Goal: Task Accomplishment & Management: Complete application form

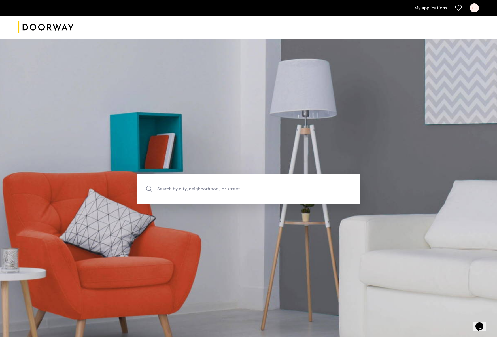
click at [436, 8] on link "My applications" at bounding box center [430, 8] width 33 height 7
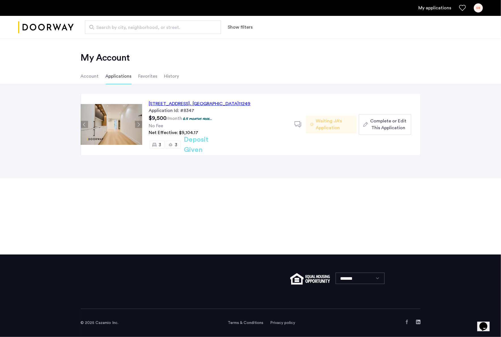
click at [381, 121] on span "Complete or Edit This Application" at bounding box center [388, 125] width 36 height 14
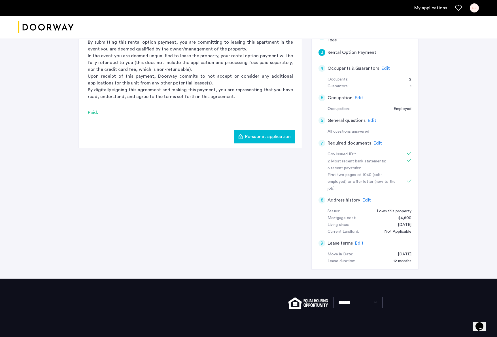
scroll to position [148, 0]
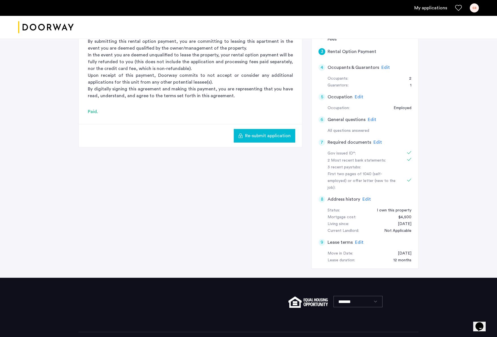
click at [377, 141] on span "Edit" at bounding box center [378, 142] width 9 height 5
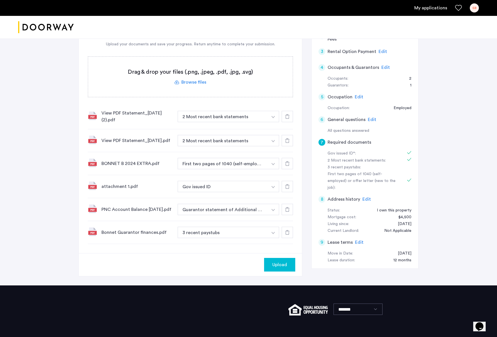
click at [275, 118] on img "button" at bounding box center [273, 117] width 3 height 2
click at [201, 247] on input at bounding box center [228, 244] width 101 height 10
type input "**********"
click at [276, 247] on button "+" at bounding box center [274, 243] width 7 height 7
click at [274, 118] on img "button" at bounding box center [273, 117] width 3 height 2
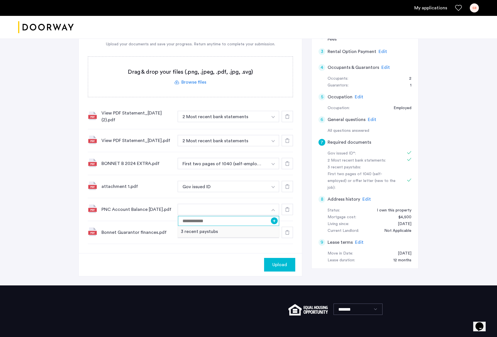
click at [210, 223] on input at bounding box center [228, 221] width 101 height 10
type input "*"
type input "**********"
click at [275, 223] on button "+" at bounding box center [274, 220] width 7 height 7
click at [274, 268] on span "Upload" at bounding box center [279, 264] width 15 height 7
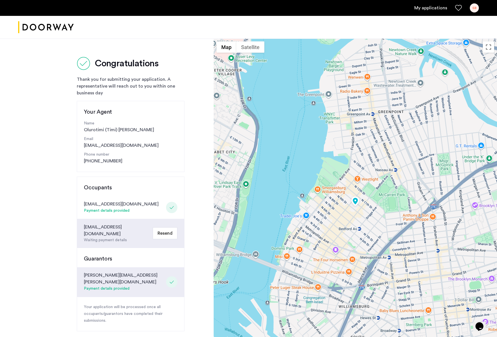
click at [439, 8] on link "My applications" at bounding box center [430, 8] width 33 height 7
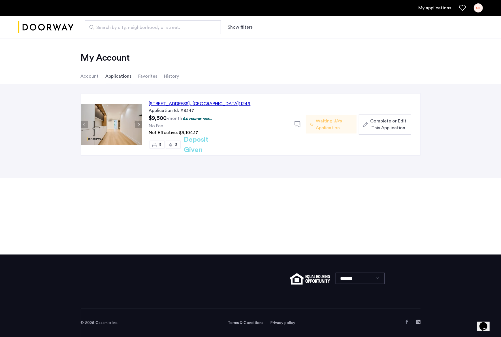
click at [385, 126] on span "Complete or Edit This Application" at bounding box center [388, 125] width 36 height 14
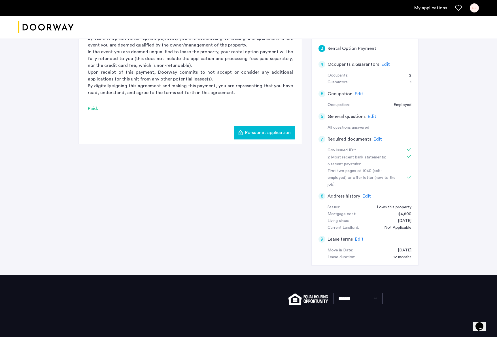
scroll to position [141, 0]
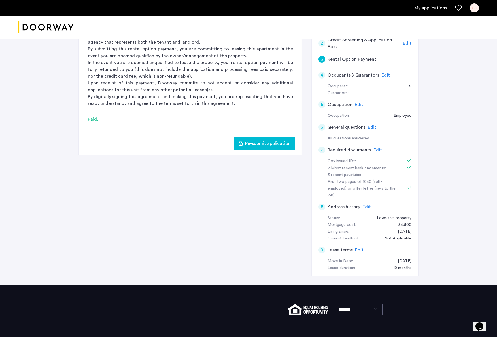
click at [377, 150] on span "Edit" at bounding box center [378, 150] width 9 height 5
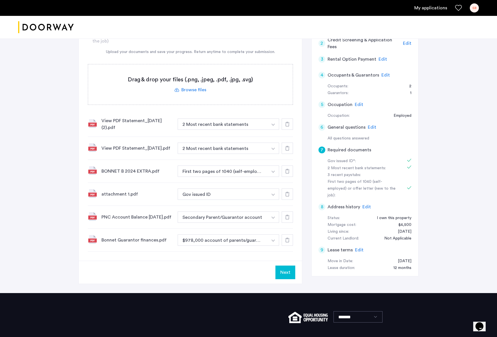
click at [427, 7] on link "My applications" at bounding box center [430, 8] width 33 height 7
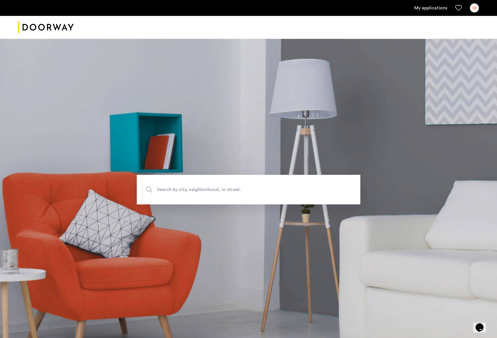
click at [429, 8] on link "My applications" at bounding box center [431, 8] width 33 height 7
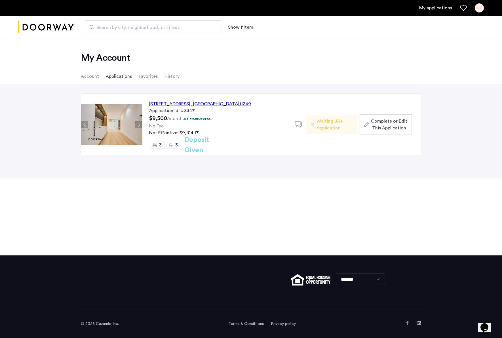
click at [381, 121] on span "Complete or Edit This Application" at bounding box center [389, 125] width 36 height 14
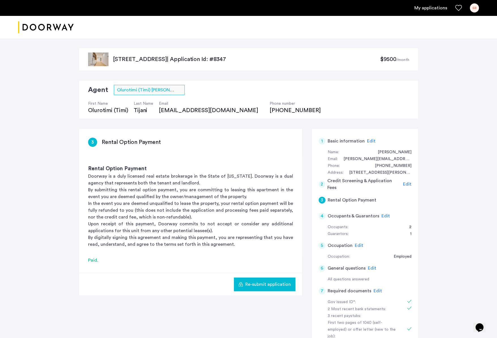
click at [378, 290] on span "Edit" at bounding box center [378, 290] width 9 height 5
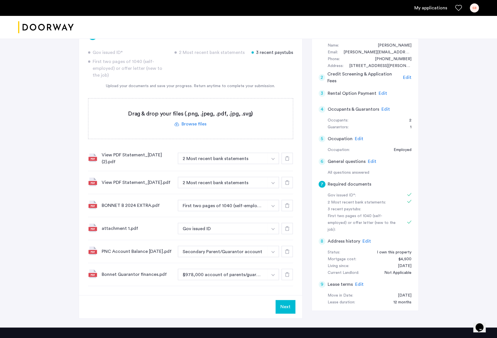
scroll to position [108, 0]
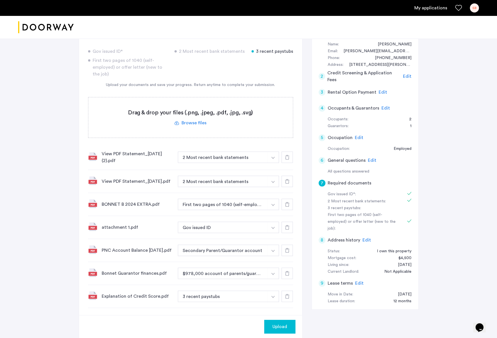
click at [273, 159] on img "button" at bounding box center [273, 157] width 3 height 2
click at [197, 312] on input at bounding box center [228, 307] width 101 height 10
type input "*"
type input "**********"
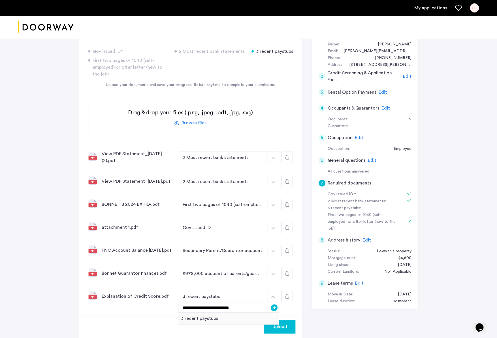
click at [276, 310] on button "+" at bounding box center [274, 307] width 7 height 7
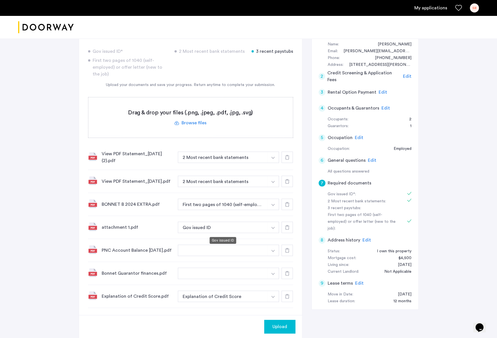
click at [238, 226] on button "Gov issued ID" at bounding box center [223, 226] width 90 height 11
click at [274, 159] on img "button" at bounding box center [273, 157] width 3 height 2
click at [274, 275] on img "button" at bounding box center [273, 273] width 3 height 2
click at [221, 253] on button "button" at bounding box center [223, 249] width 90 height 11
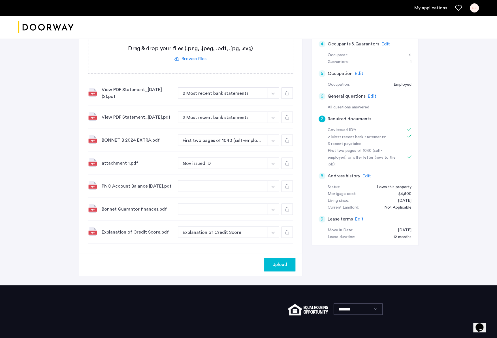
scroll to position [172, 0]
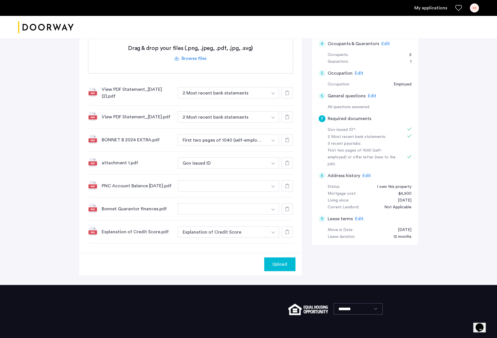
click at [278, 267] on span "Upload" at bounding box center [280, 264] width 15 height 7
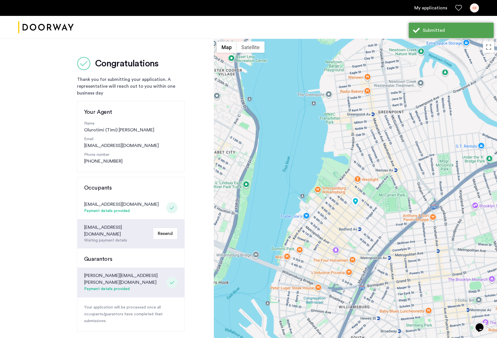
click at [434, 9] on link "My applications" at bounding box center [431, 8] width 33 height 7
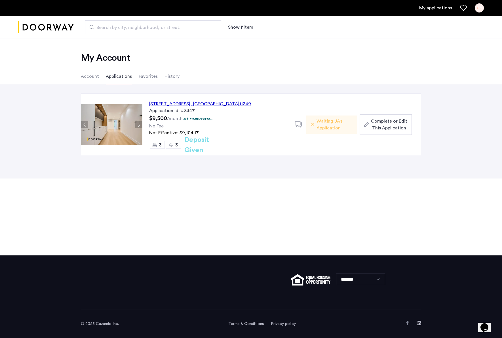
click at [382, 122] on span "Complete or Edit This Application" at bounding box center [389, 125] width 36 height 14
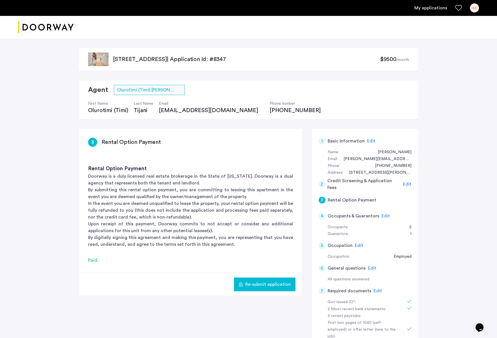
click at [378, 291] on span "Edit" at bounding box center [378, 290] width 9 height 5
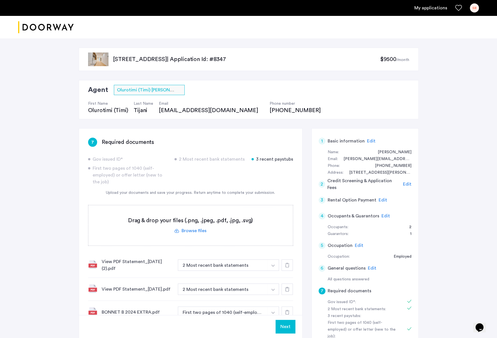
click at [433, 9] on link "My applications" at bounding box center [431, 8] width 33 height 7
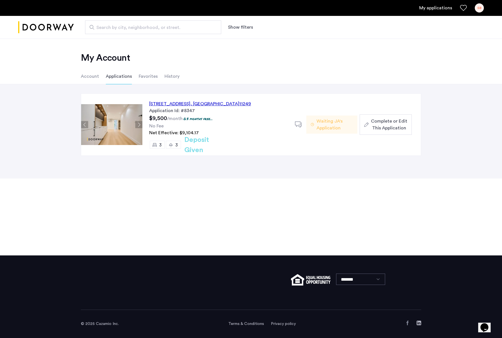
click at [386, 126] on span "Complete or Edit This Application" at bounding box center [389, 125] width 36 height 14
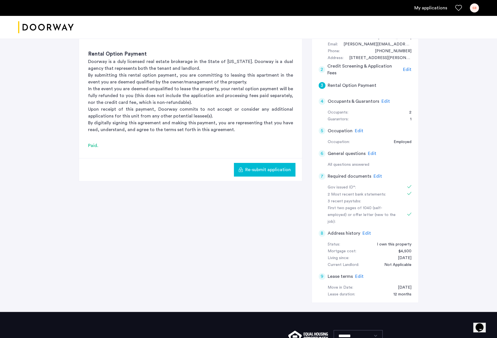
scroll to position [117, 0]
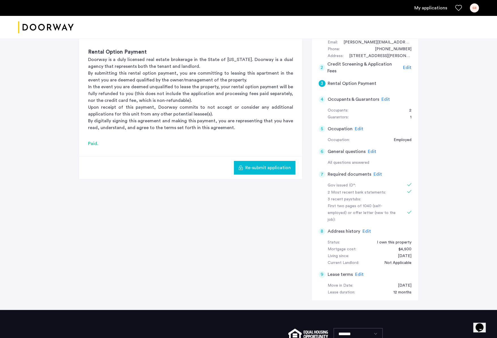
click at [378, 174] on span "Edit" at bounding box center [378, 174] width 9 height 5
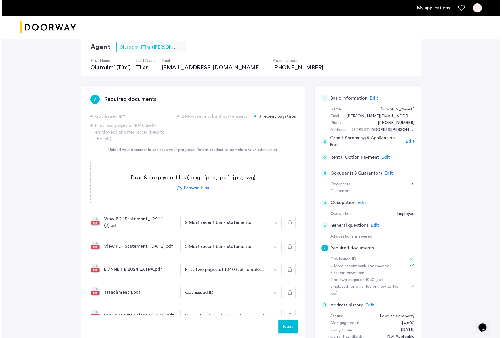
scroll to position [0, 0]
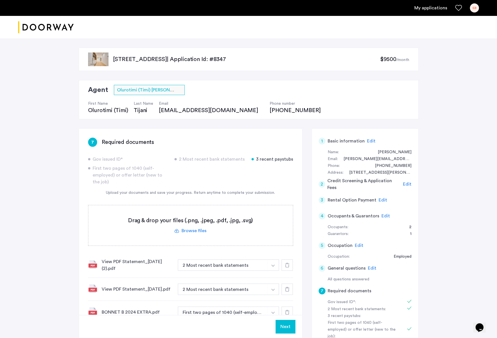
click at [432, 7] on link "My applications" at bounding box center [431, 8] width 33 height 7
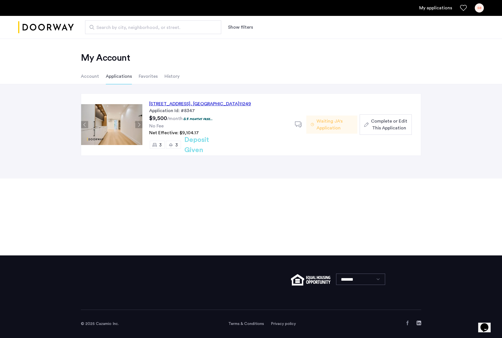
click at [378, 123] on span "Complete or Edit This Application" at bounding box center [389, 125] width 36 height 14
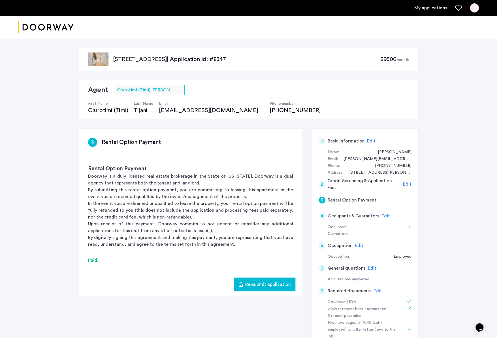
click at [435, 8] on link "My applications" at bounding box center [431, 8] width 33 height 7
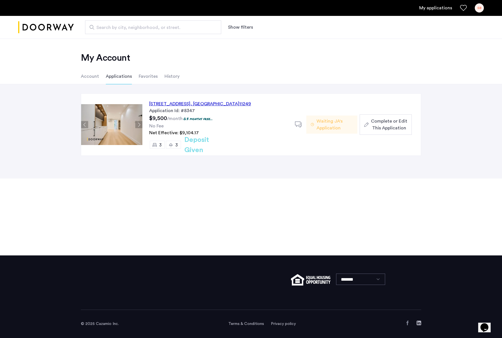
click at [389, 122] on span "Complete or Edit This Application" at bounding box center [389, 125] width 36 height 14
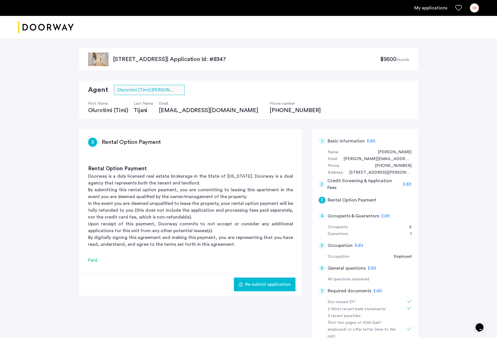
click at [430, 9] on link "My applications" at bounding box center [431, 8] width 33 height 7
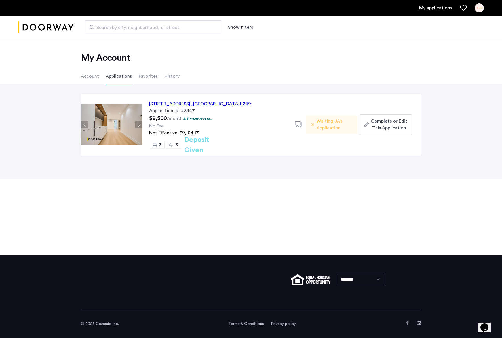
click at [388, 126] on span "Complete or Edit This Application" at bounding box center [389, 125] width 36 height 14
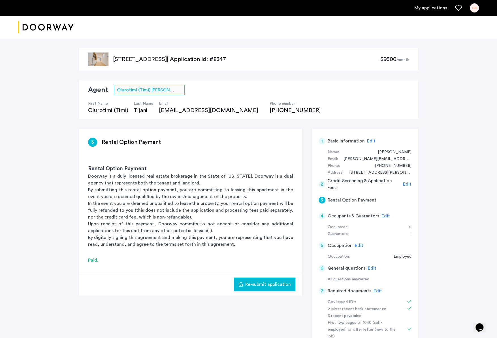
click at [433, 9] on link "My applications" at bounding box center [431, 8] width 33 height 7
